Goal: Task Accomplishment & Management: Use online tool/utility

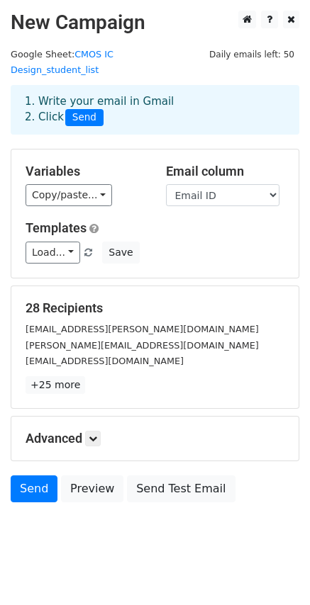
scroll to position [1, 0]
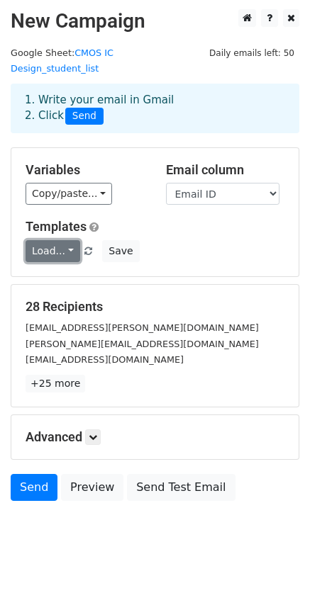
click at [47, 240] on link "Load..." at bounding box center [53, 251] width 55 height 22
click at [67, 240] on link "Load..." at bounding box center [53, 251] width 55 height 22
click at [48, 240] on link "Load..." at bounding box center [53, 251] width 55 height 22
click at [64, 240] on link "Load..." at bounding box center [53, 251] width 55 height 22
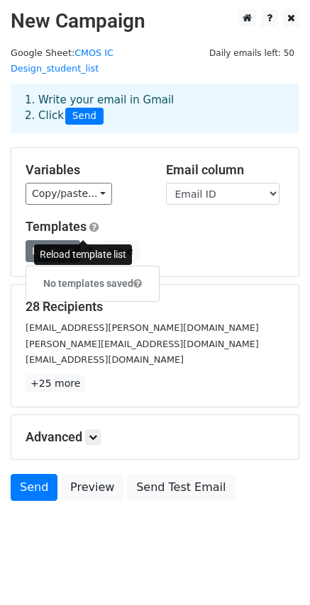
click at [84, 247] on span at bounding box center [88, 251] width 8 height 9
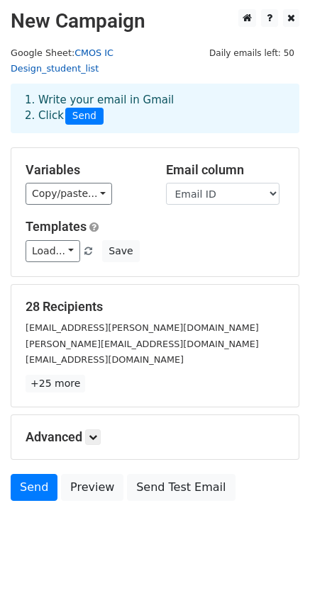
click at [110, 52] on link "CMOS IC Design_student_list" at bounding box center [62, 60] width 103 height 27
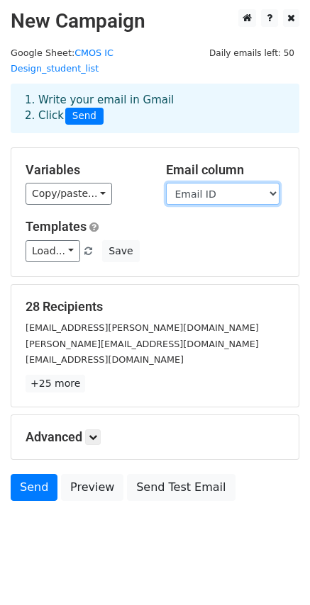
click at [200, 183] on select "Name Roll Number Email ID Username Password Recap Presenation Assignment 1 Assi…" at bounding box center [222, 194] width 113 height 22
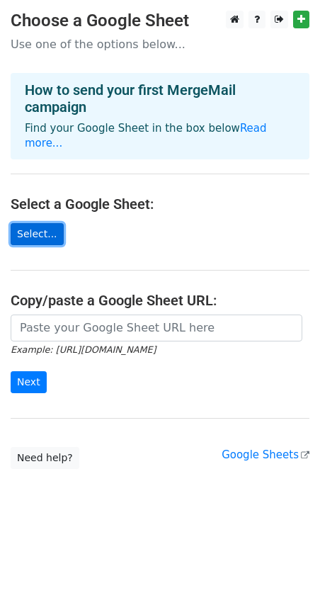
click at [34, 223] on link "Select..." at bounding box center [37, 234] width 53 height 22
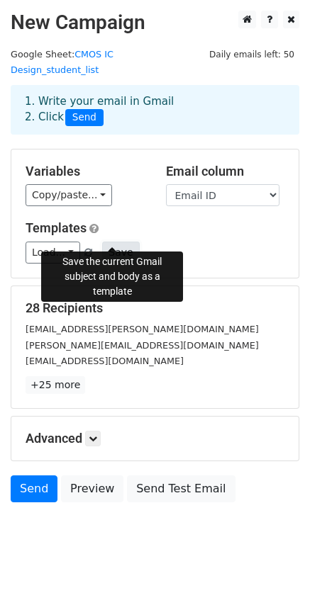
click at [116, 242] on button "Save" at bounding box center [120, 253] width 37 height 22
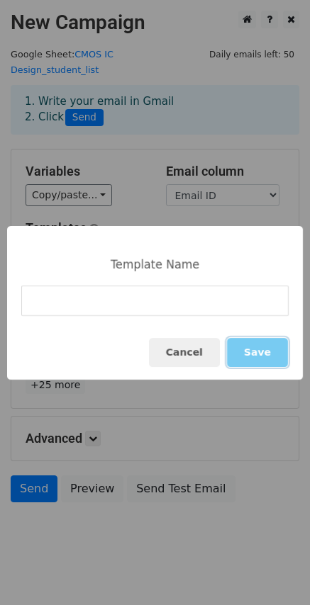
click at [262, 355] on button "Save" at bounding box center [257, 352] width 61 height 29
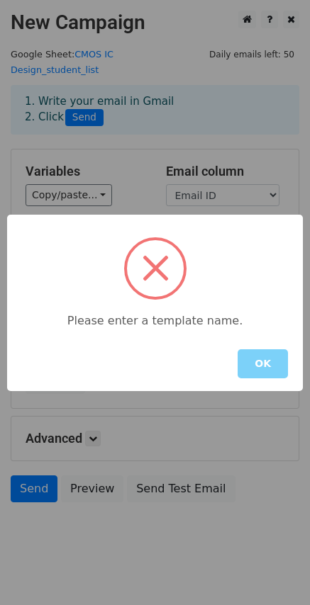
click at [262, 355] on button "OK" at bounding box center [262, 363] width 50 height 29
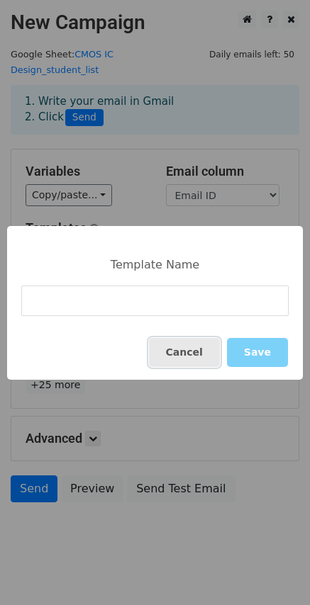
click at [198, 353] on button "Cancel" at bounding box center [184, 352] width 71 height 29
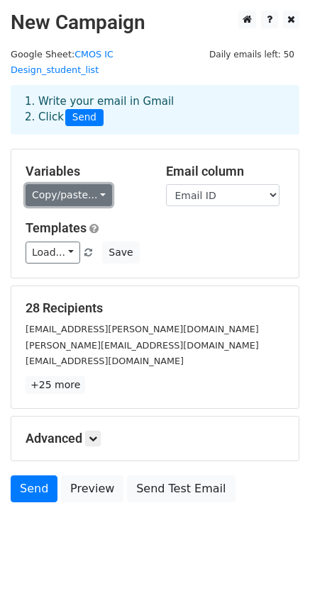
click at [62, 184] on link "Copy/paste..." at bounding box center [69, 195] width 86 height 22
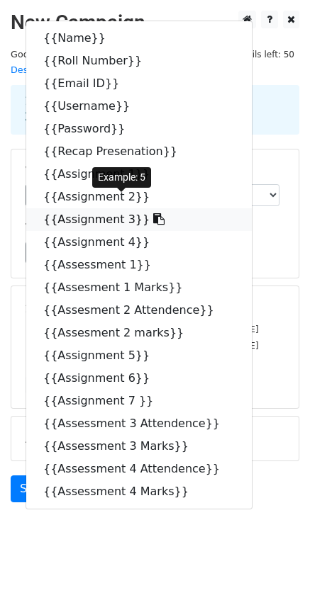
click at [69, 210] on link "{{Assignment 3}}" at bounding box center [138, 219] width 225 height 23
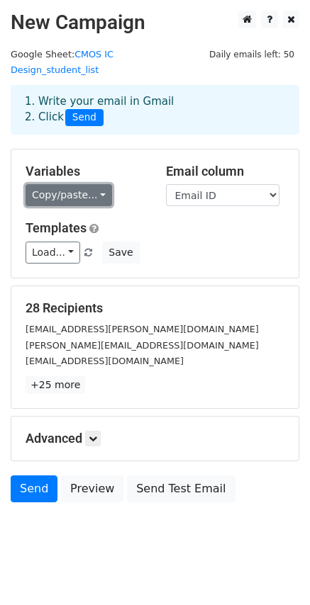
click at [50, 184] on link "Copy/paste..." at bounding box center [69, 195] width 86 height 22
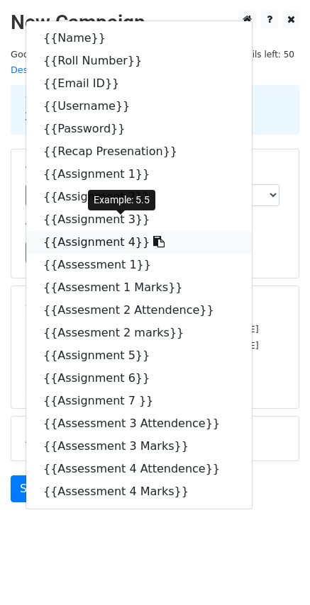
click at [82, 231] on link "{{Assignment 4}}" at bounding box center [138, 242] width 225 height 23
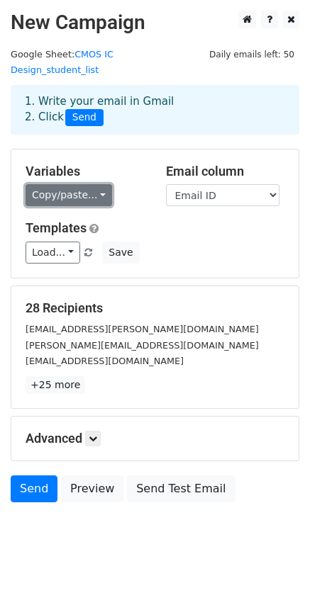
click at [48, 184] on link "Copy/paste..." at bounding box center [69, 195] width 86 height 22
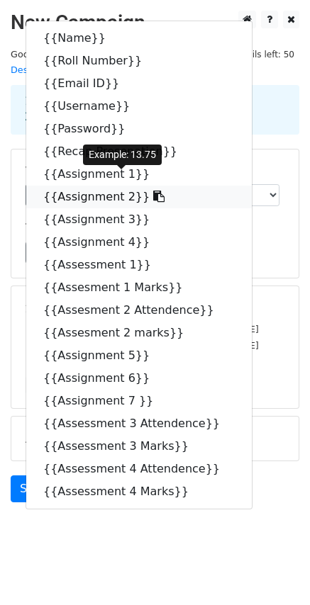
click at [88, 186] on link "{{Assignment 2}}" at bounding box center [138, 197] width 225 height 23
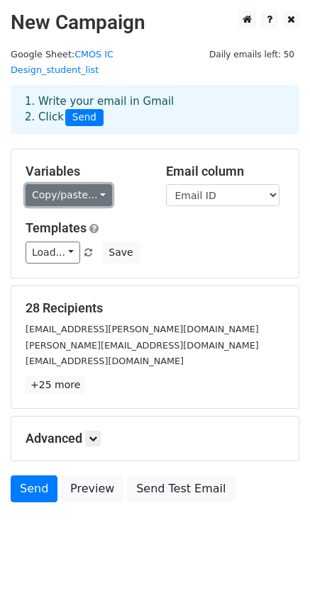
click at [43, 186] on link "Copy/paste..." at bounding box center [69, 195] width 86 height 22
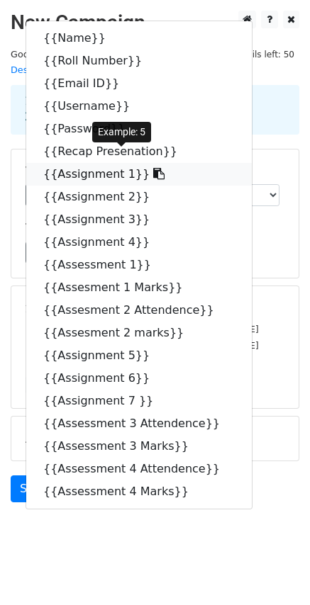
click at [82, 163] on link "{{Assignment 1}}" at bounding box center [138, 174] width 225 height 23
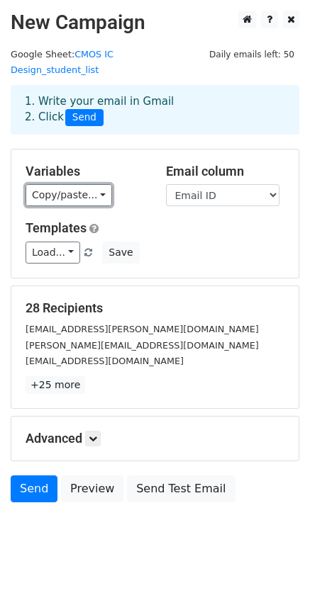
click at [36, 184] on link "Copy/paste..." at bounding box center [69, 195] width 86 height 22
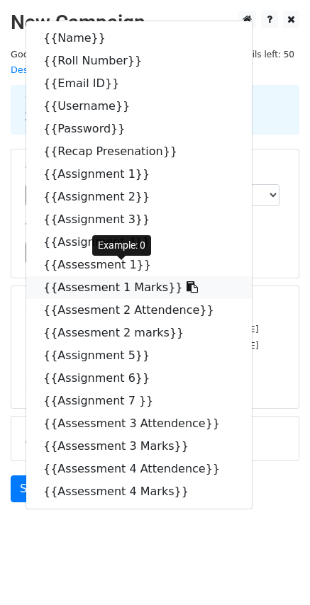
click at [79, 276] on link "{{Assesment 1 Marks}}" at bounding box center [138, 287] width 225 height 23
